Goal: Task Accomplishment & Management: Manage account settings

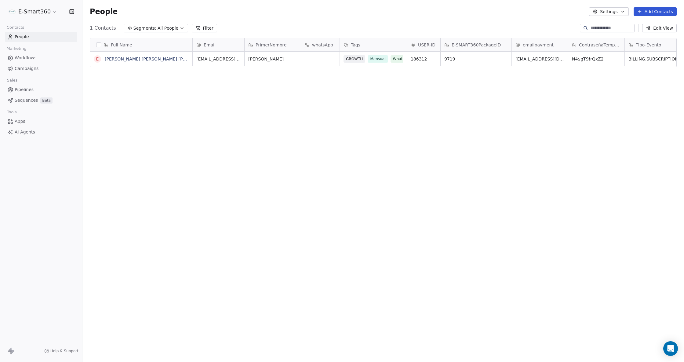
scroll to position [6, 6]
click at [98, 44] on button "button" at bounding box center [98, 44] width 5 height 5
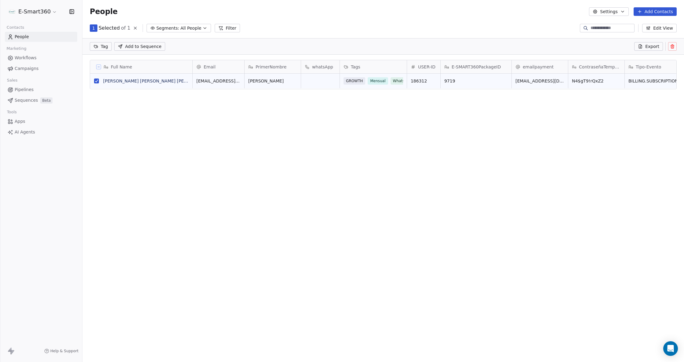
scroll to position [291, 595]
click at [670, 48] on icon at bounding box center [671, 46] width 5 height 5
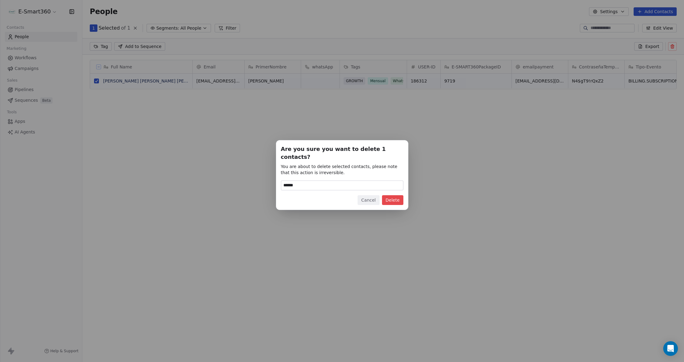
type input "******"
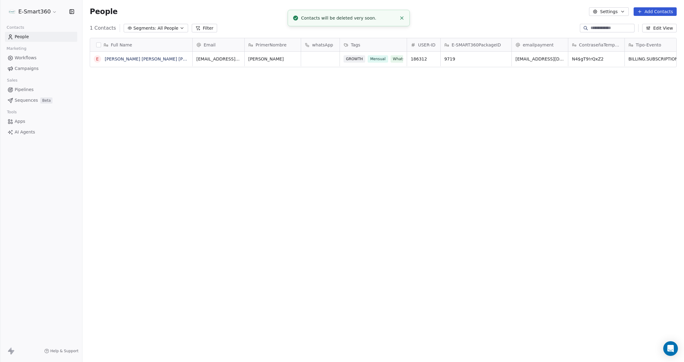
scroll to position [312, 595]
click at [35, 56] on span "Workflows" at bounding box center [26, 58] width 22 height 6
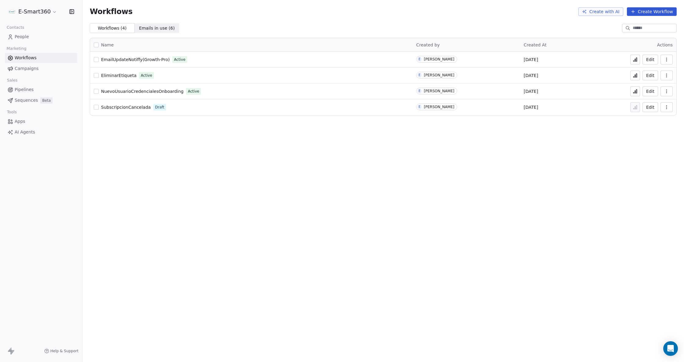
click at [651, 92] on button "Edit" at bounding box center [650, 91] width 16 height 10
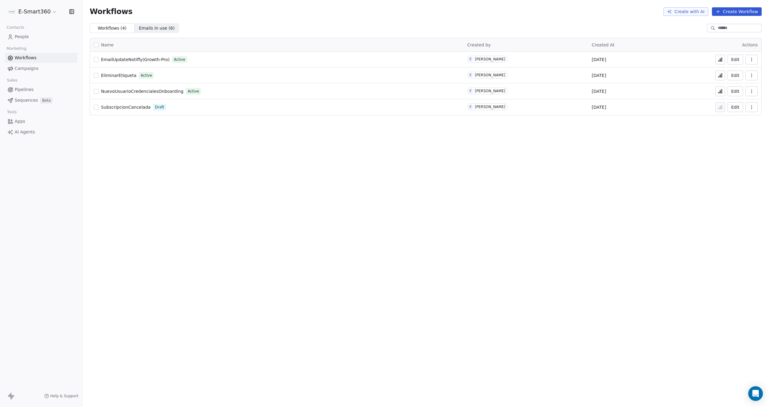
click at [142, 59] on span "EmailUpdateNotiffy(Growth-Pro)" at bounding box center [135, 59] width 69 height 5
click at [139, 57] on span "EmailUpdateNotiffy(Growth-Pro)" at bounding box center [135, 59] width 69 height 5
click at [732, 92] on button "Edit" at bounding box center [735, 91] width 16 height 10
